Goal: Task Accomplishment & Management: Use online tool/utility

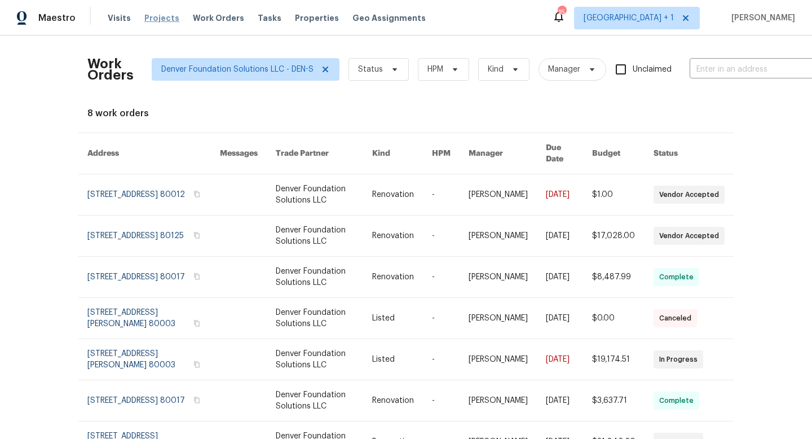
click at [157, 19] on span "Projects" at bounding box center [161, 17] width 35 height 11
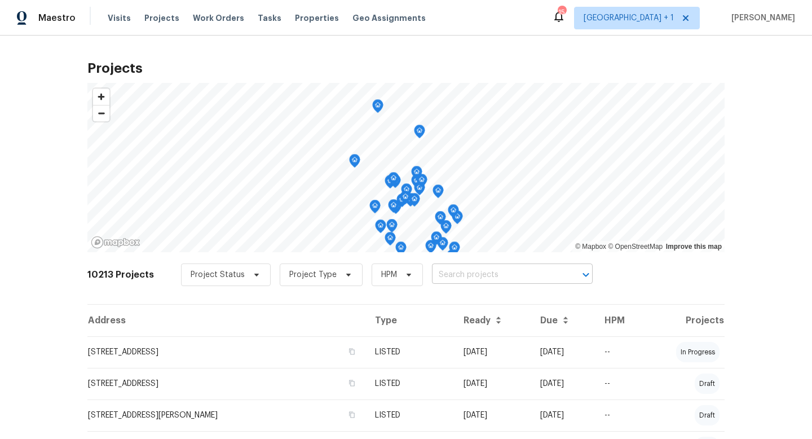
click at [460, 273] on input "text" at bounding box center [496, 274] width 129 height 17
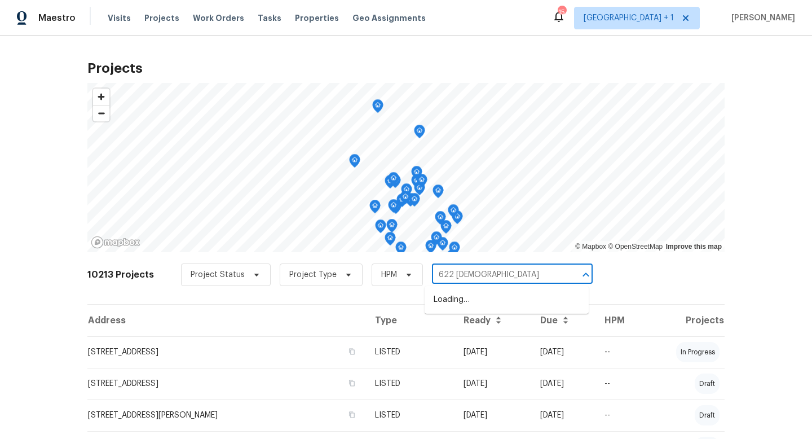
type input "622 dawson"
click at [479, 304] on li "[STREET_ADDRESS][PERSON_NAME]" at bounding box center [507, 299] width 164 height 19
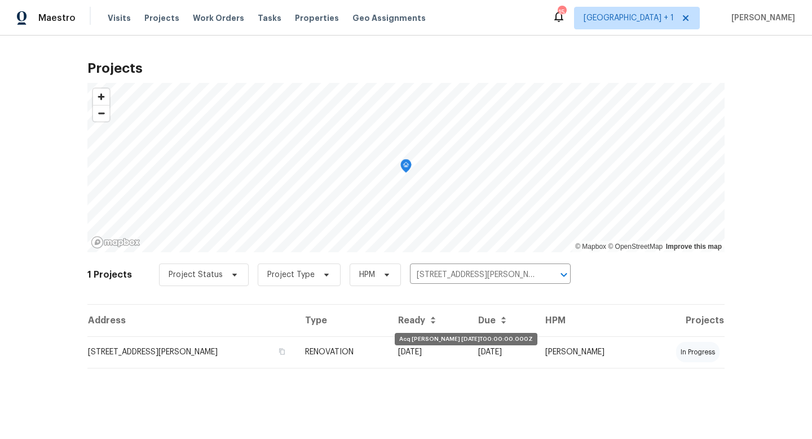
click at [441, 351] on td "05/28/25" at bounding box center [429, 352] width 80 height 32
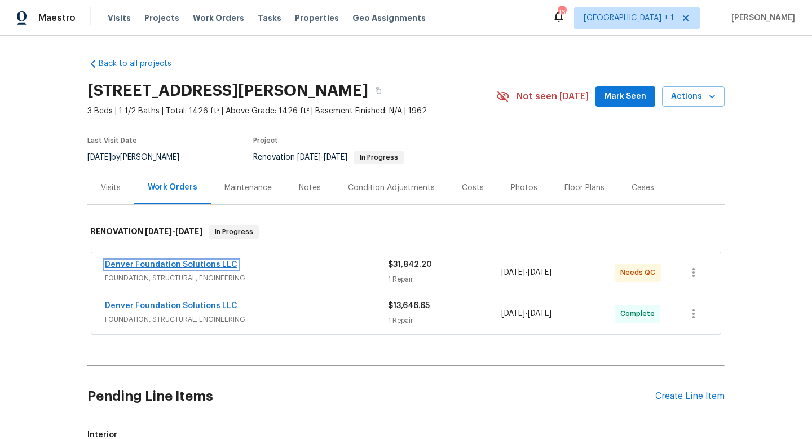
click at [215, 262] on link "Denver Foundation Solutions LLC" at bounding box center [171, 265] width 133 height 8
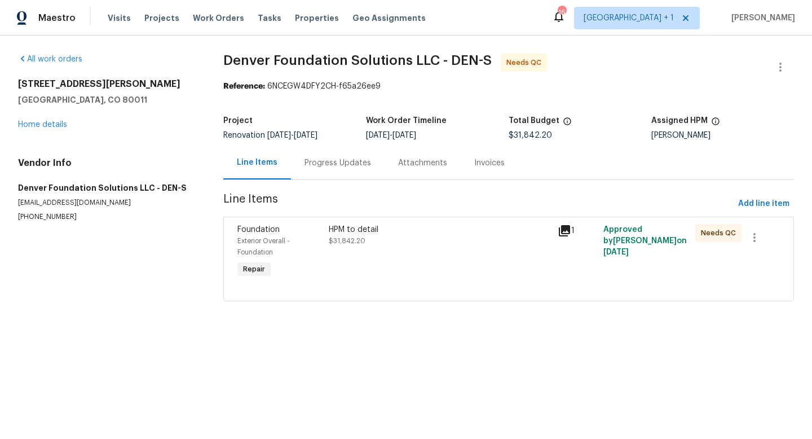
click at [427, 243] on div "HPM to detail $31,842.20" at bounding box center [440, 235] width 222 height 23
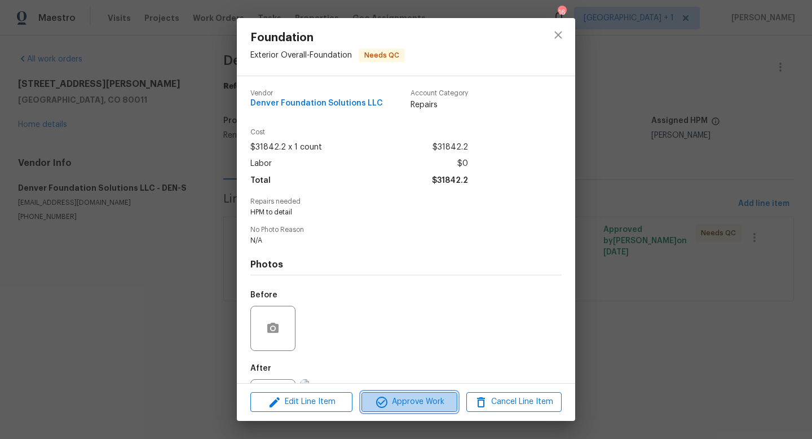
click at [409, 407] on span "Approve Work" at bounding box center [409, 402] width 89 height 14
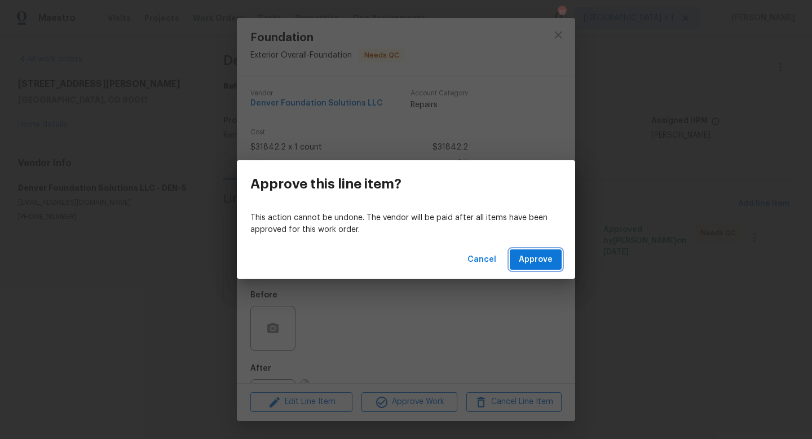
click at [545, 258] on span "Approve" at bounding box center [536, 260] width 34 height 14
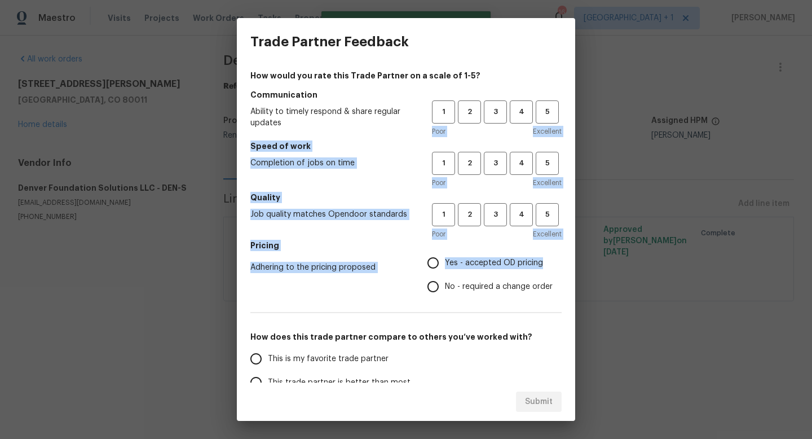
drag, startPoint x: 545, startPoint y: 258, endPoint x: 518, endPoint y: 117, distance: 143.0
click at [518, 117] on div "How would you rate this Trade Partner on a scale of 1-5? Communication Ability …" at bounding box center [405, 290] width 311 height 441
click at [511, 145] on h5 "Speed of work" at bounding box center [405, 145] width 311 height 11
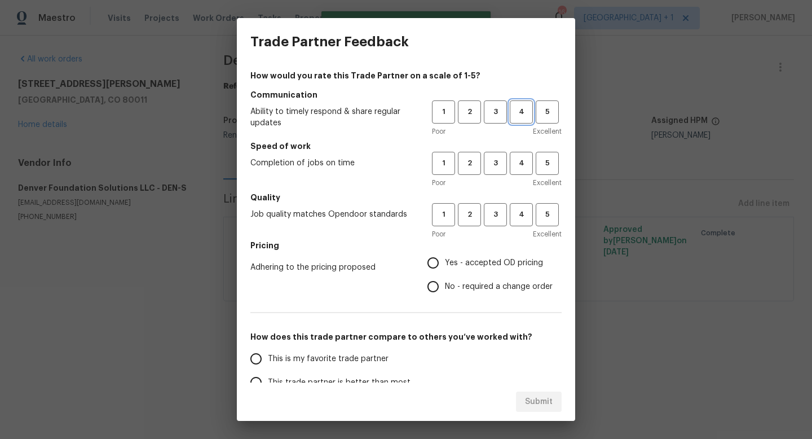
click at [524, 117] on span "4" at bounding box center [521, 111] width 21 height 13
click at [523, 161] on span "4" at bounding box center [521, 163] width 21 height 13
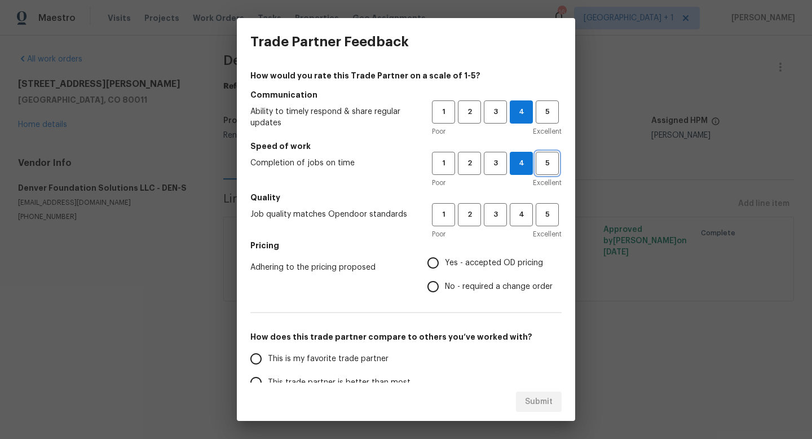
click at [547, 163] on span "5" at bounding box center [547, 163] width 21 height 13
click at [548, 117] on span "5" at bounding box center [547, 111] width 21 height 13
click at [545, 214] on span "5" at bounding box center [547, 214] width 21 height 13
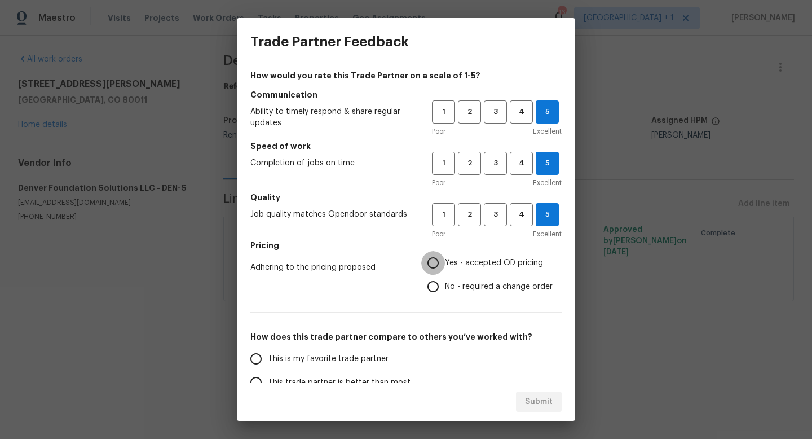
click at [436, 259] on input "Yes - accepted OD pricing" at bounding box center [433, 263] width 24 height 24
radio input "true"
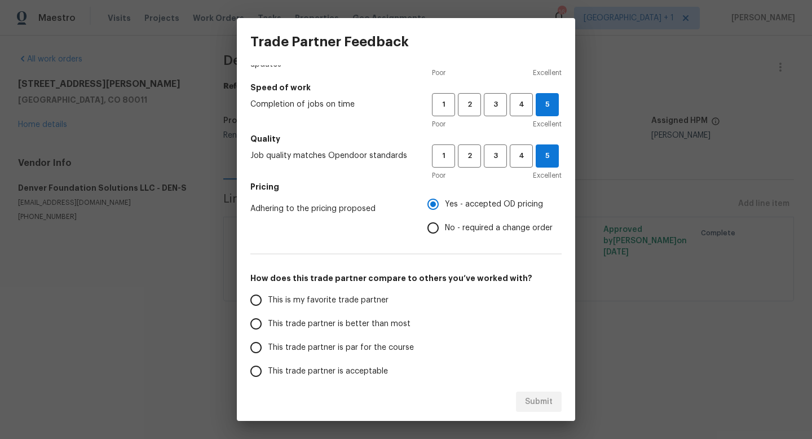
scroll to position [60, 0]
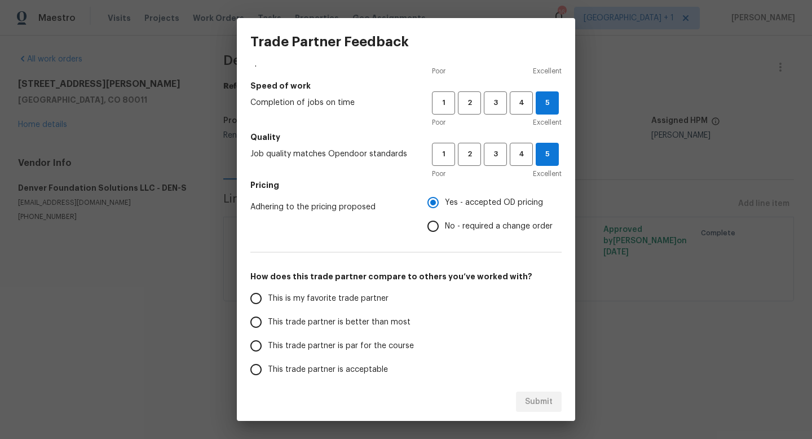
click at [256, 325] on input "This trade partner is better than most" at bounding box center [256, 322] width 24 height 24
click at [532, 401] on span "Submit" at bounding box center [539, 402] width 28 height 14
radio input "true"
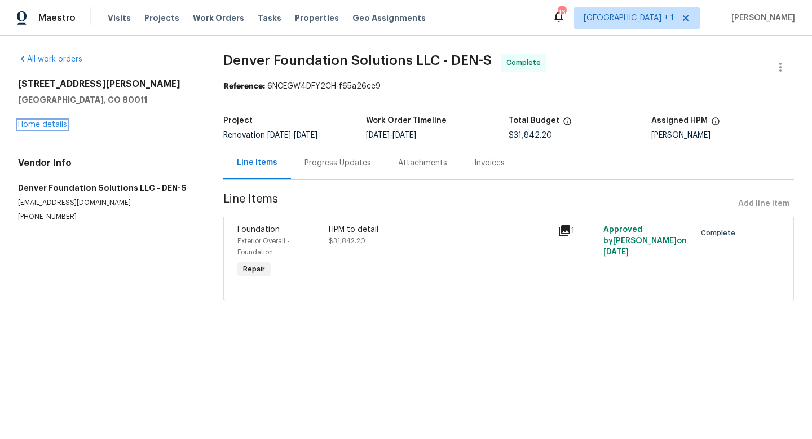
click at [51, 127] on link "Home details" at bounding box center [42, 125] width 49 height 8
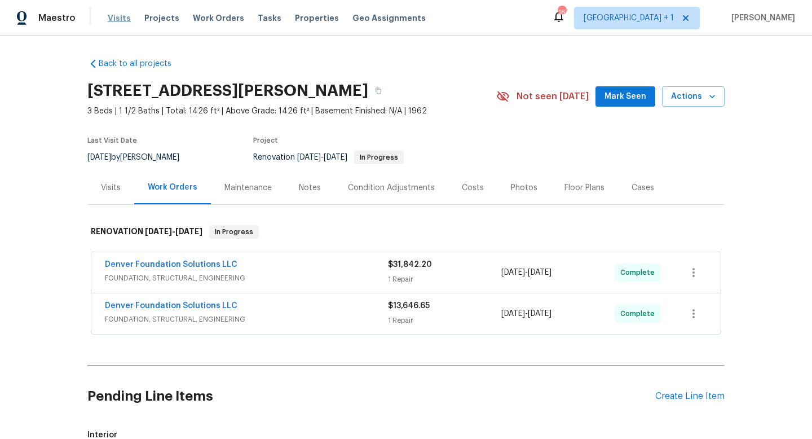
click at [116, 17] on span "Visits" at bounding box center [119, 17] width 23 height 11
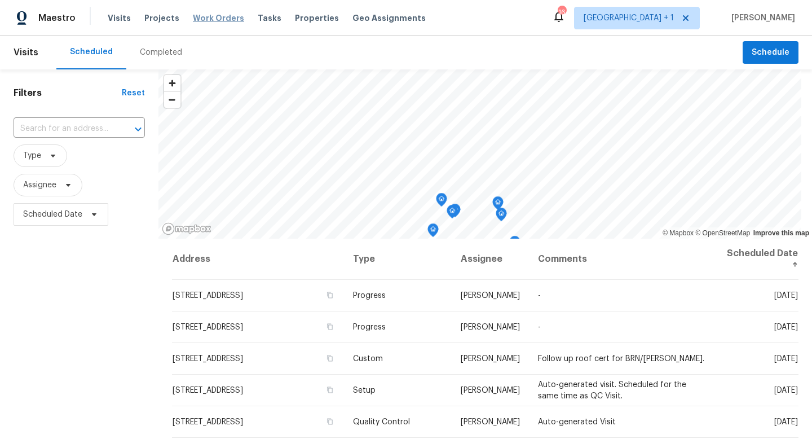
click at [206, 18] on span "Work Orders" at bounding box center [218, 17] width 51 height 11
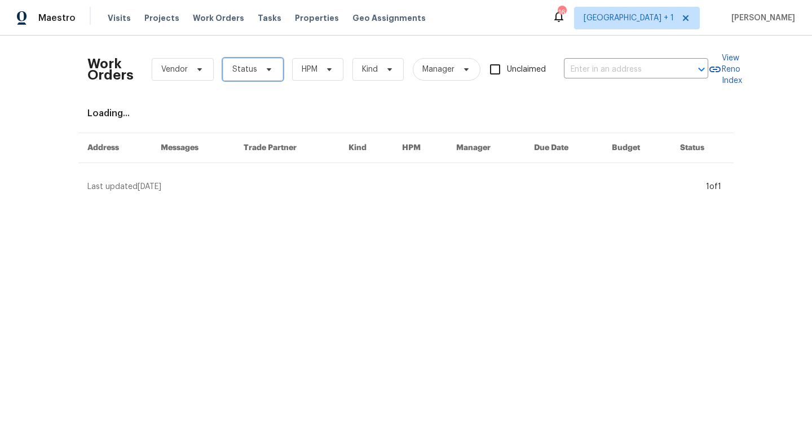
click at [267, 72] on icon at bounding box center [268, 69] width 9 height 9
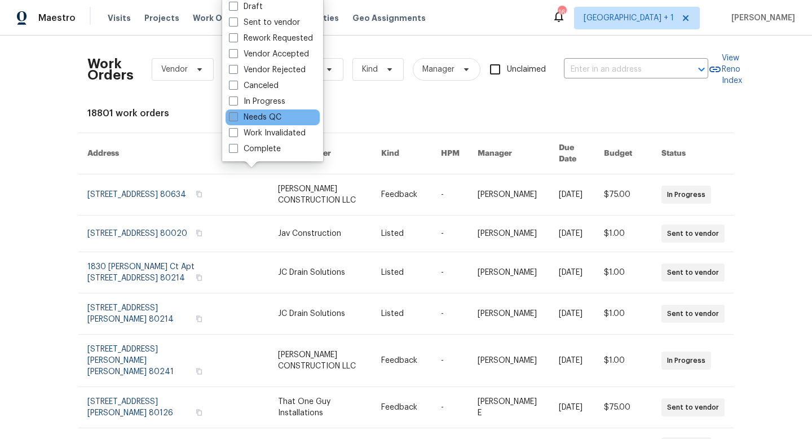
click at [242, 114] on label "Needs QC" at bounding box center [255, 117] width 52 height 11
click at [236, 114] on input "Needs QC" at bounding box center [232, 115] width 7 height 7
checkbox input "true"
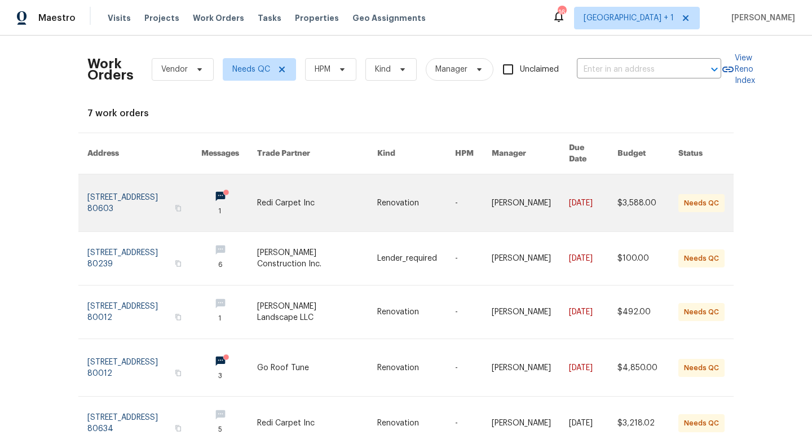
scroll to position [151, 0]
